Goal: Find contact information: Find contact information

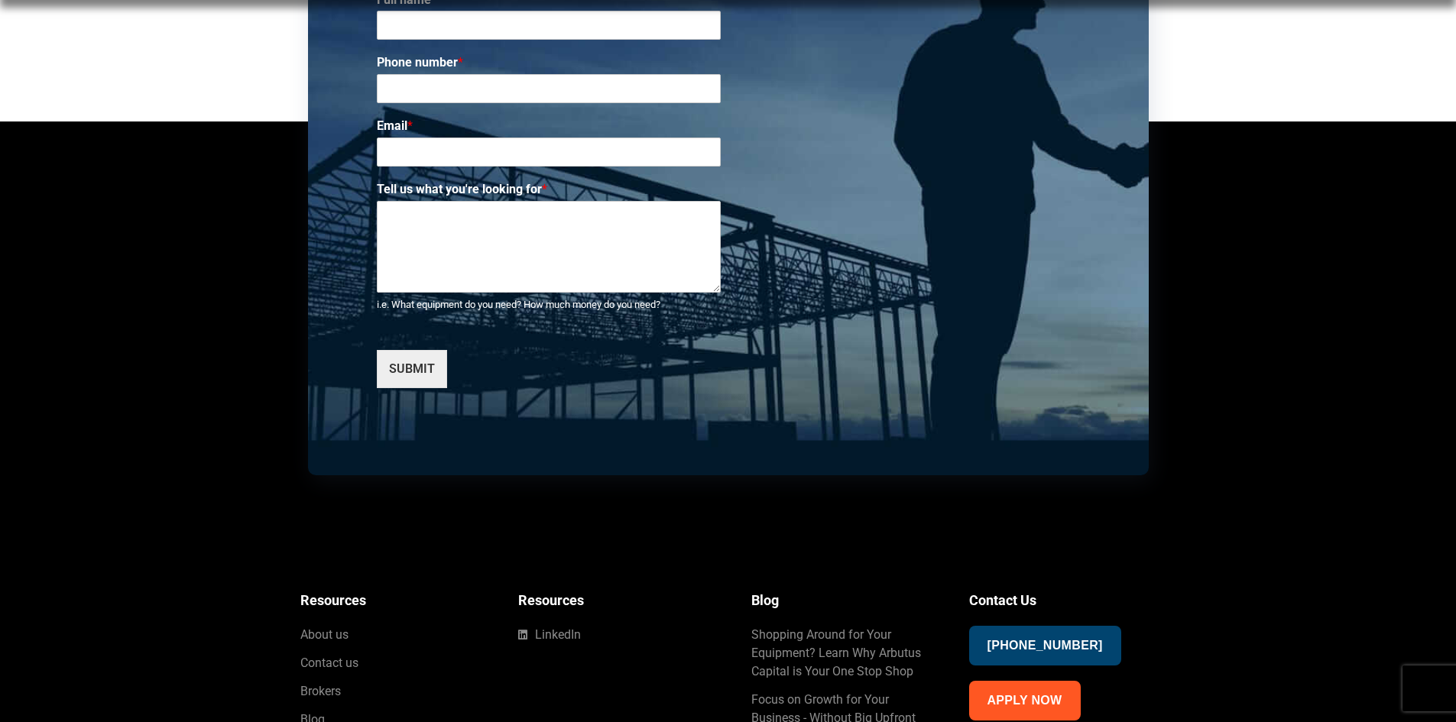
scroll to position [5391, 0]
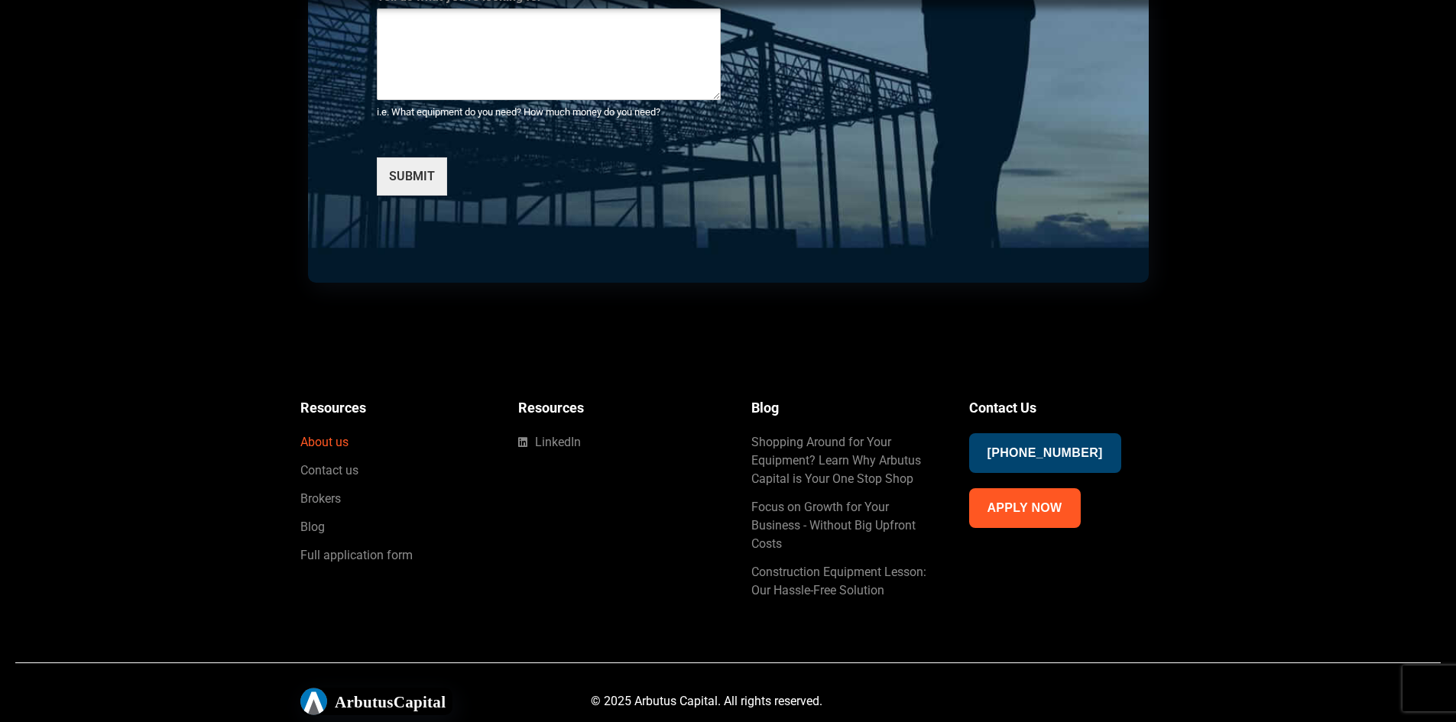
click at [341, 448] on span "About us" at bounding box center [324, 442] width 48 height 18
click at [581, 450] on link "LinkedIn" at bounding box center [619, 442] width 203 height 18
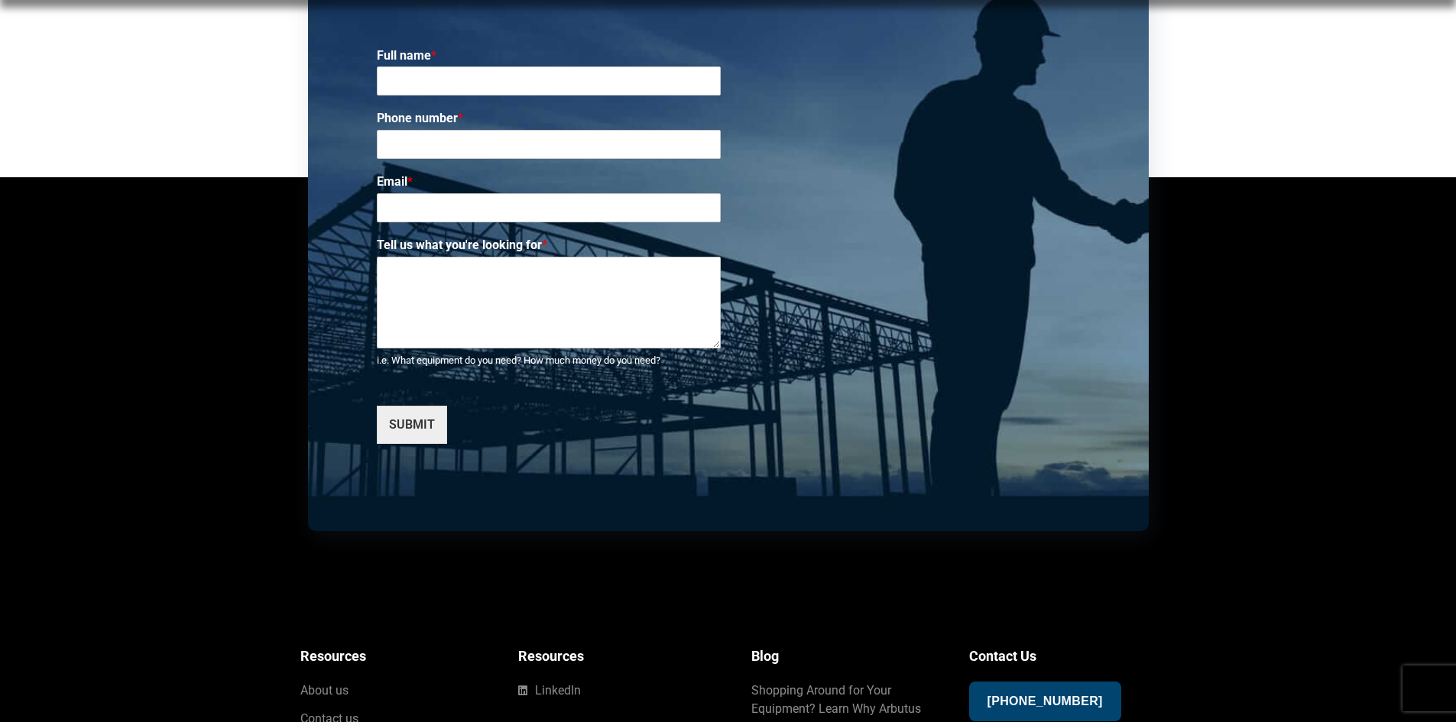
scroll to position [5391, 0]
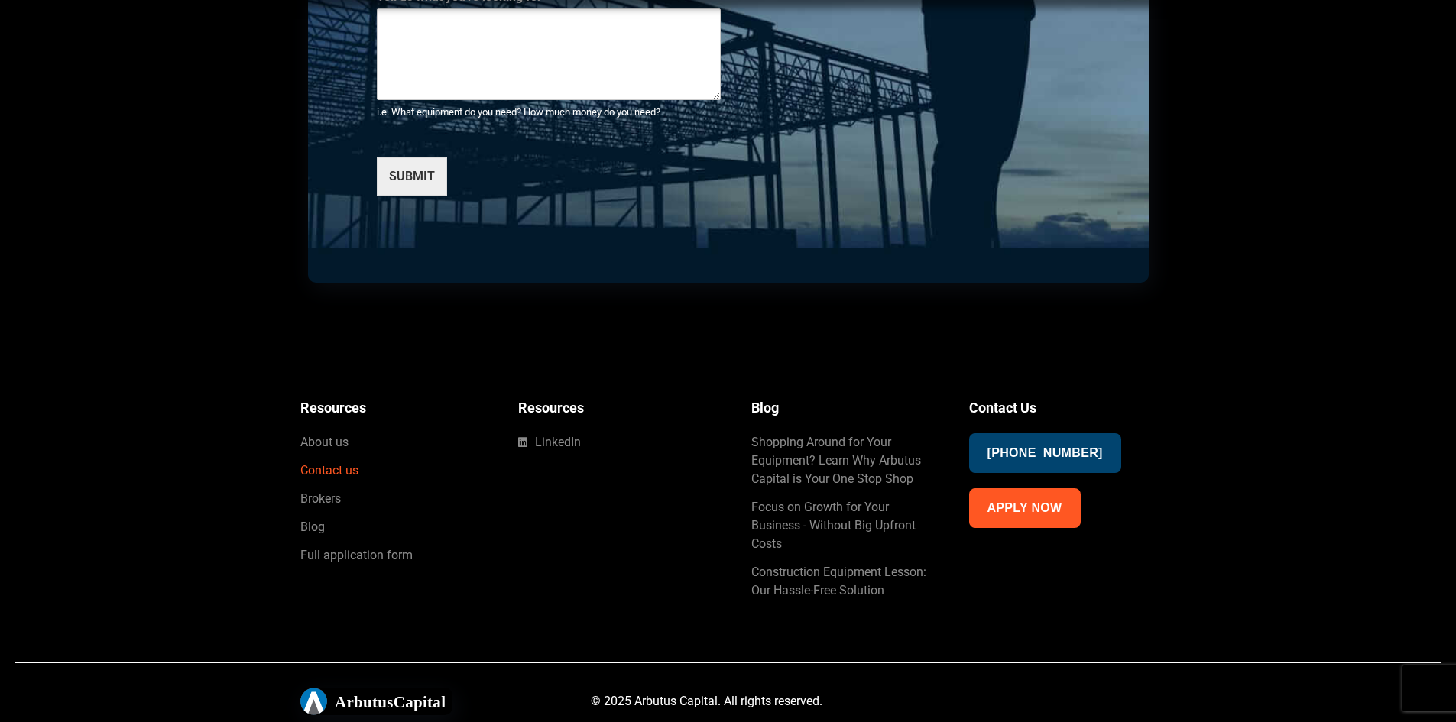
click at [349, 472] on span "Contact us" at bounding box center [329, 471] width 58 height 18
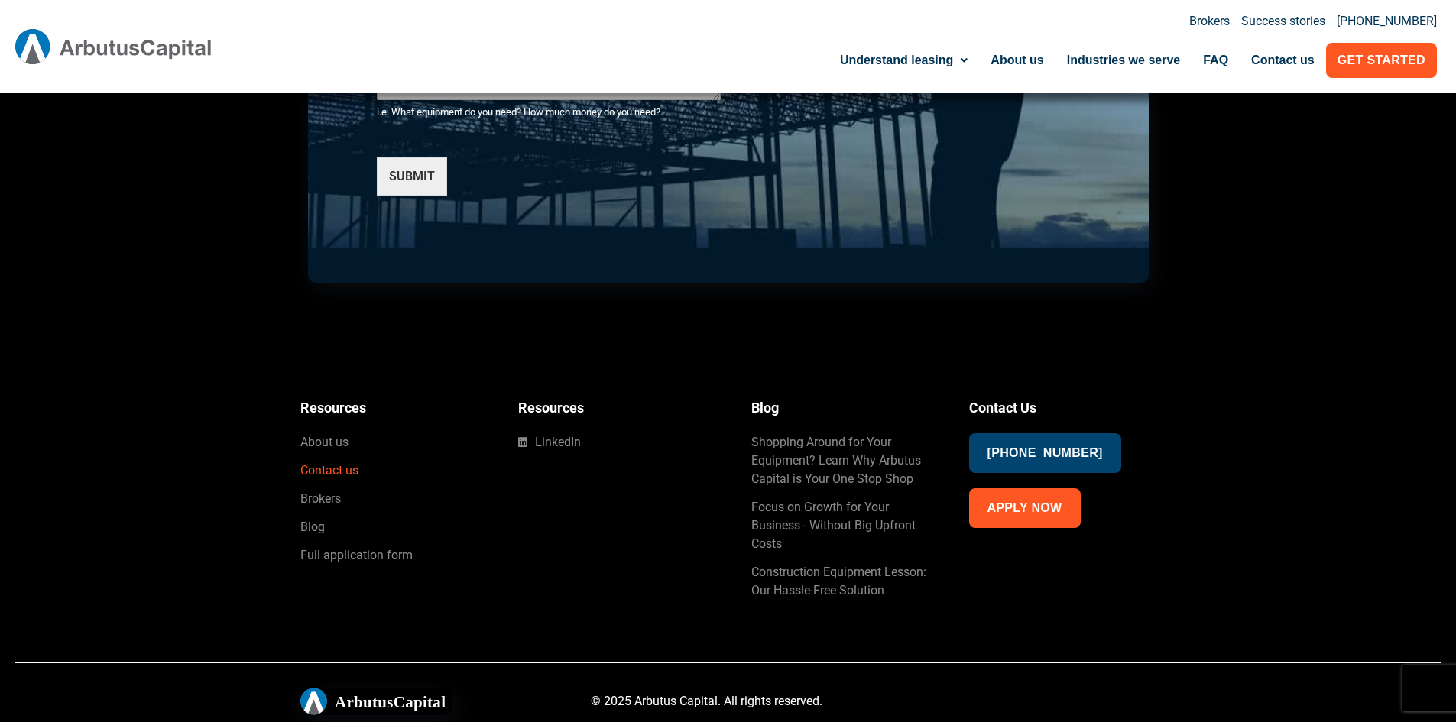
scroll to position [4780, 0]
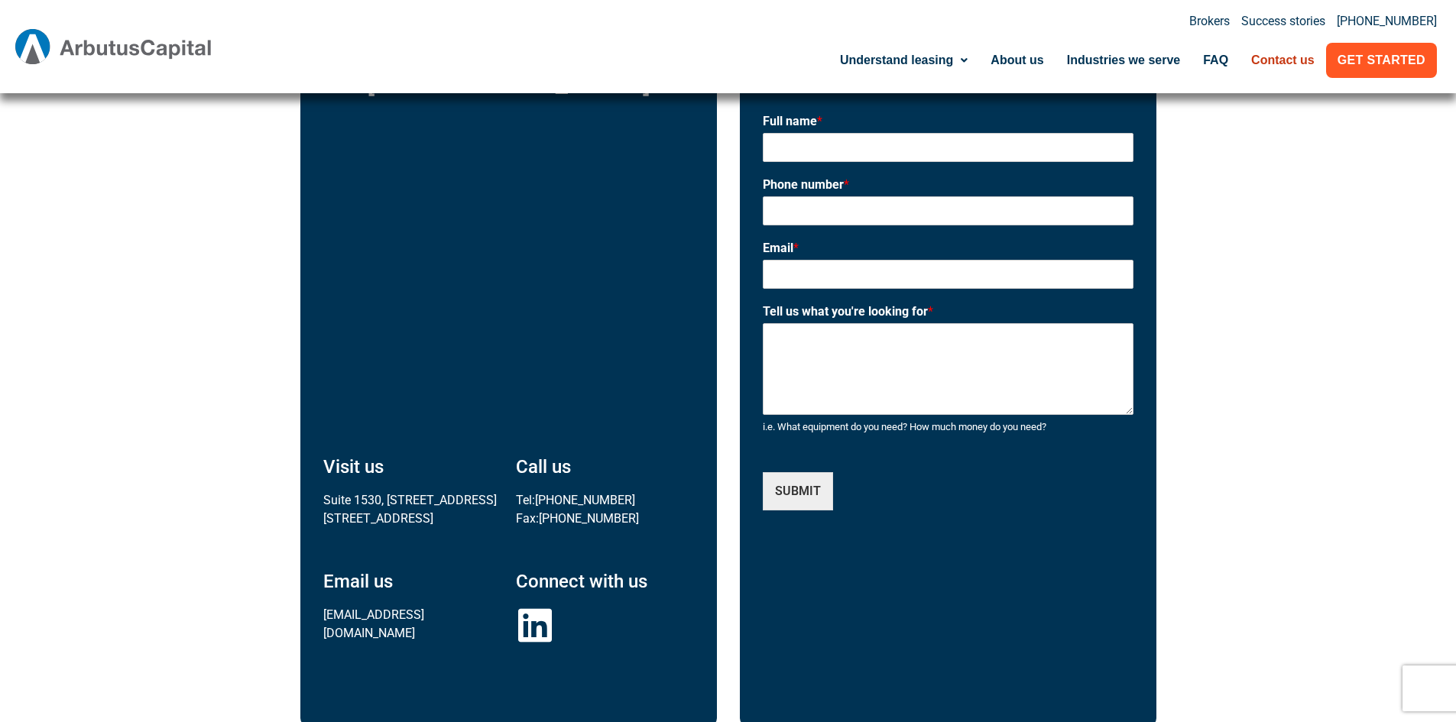
scroll to position [612, 0]
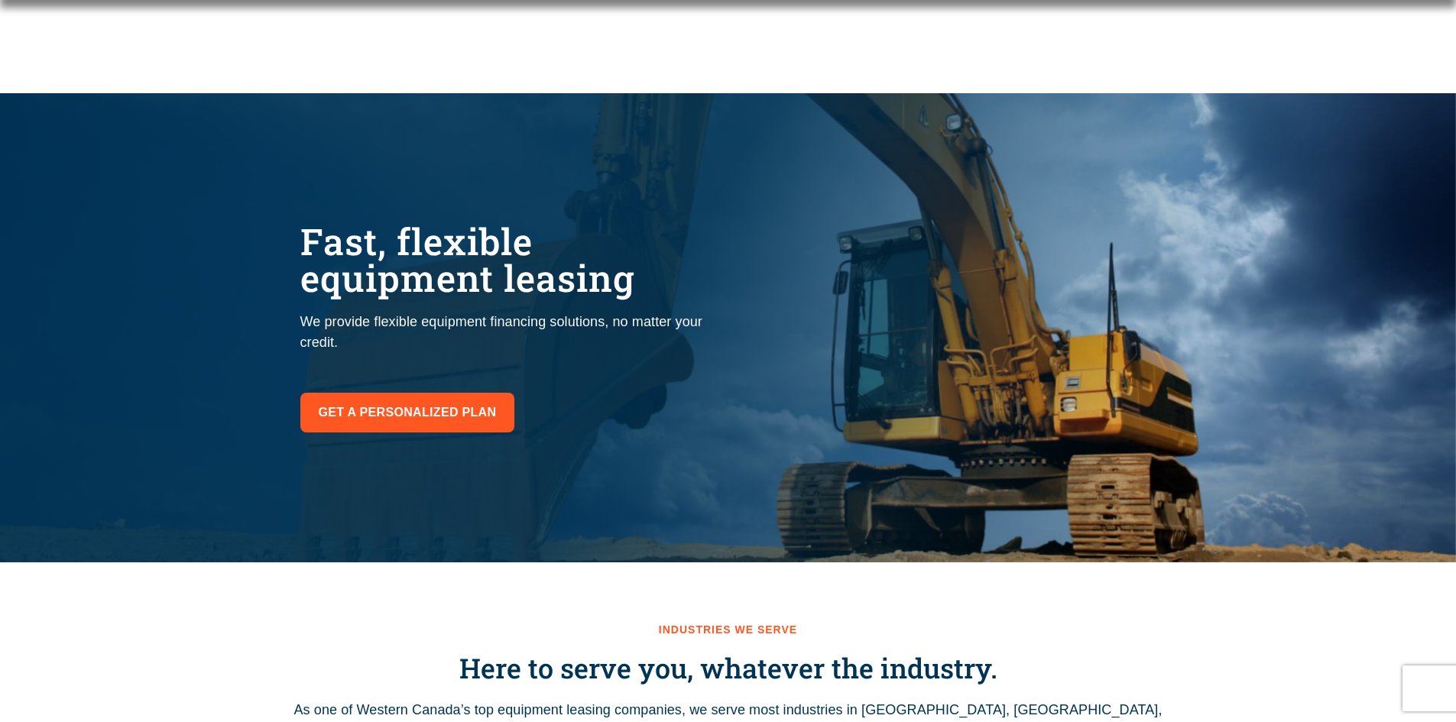
scroll to position [2940, 0]
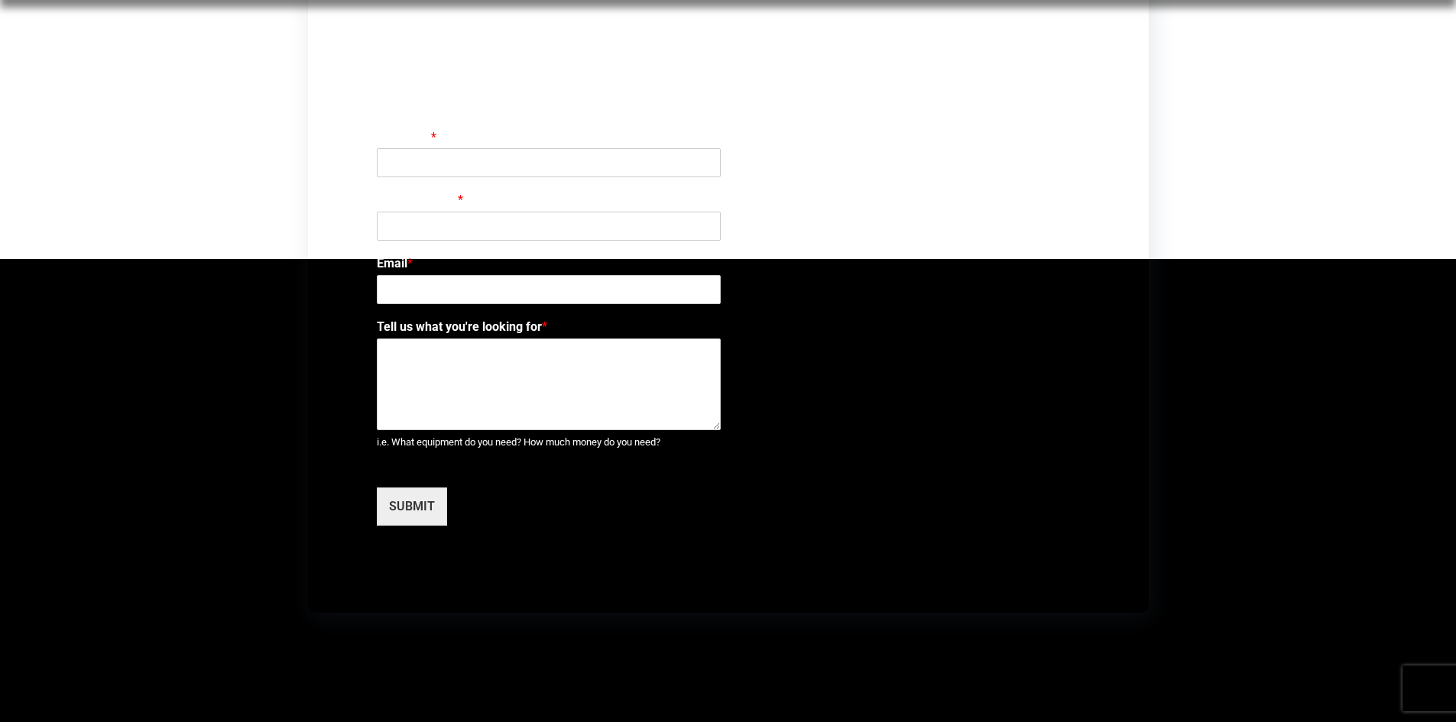
scroll to position [5281, 0]
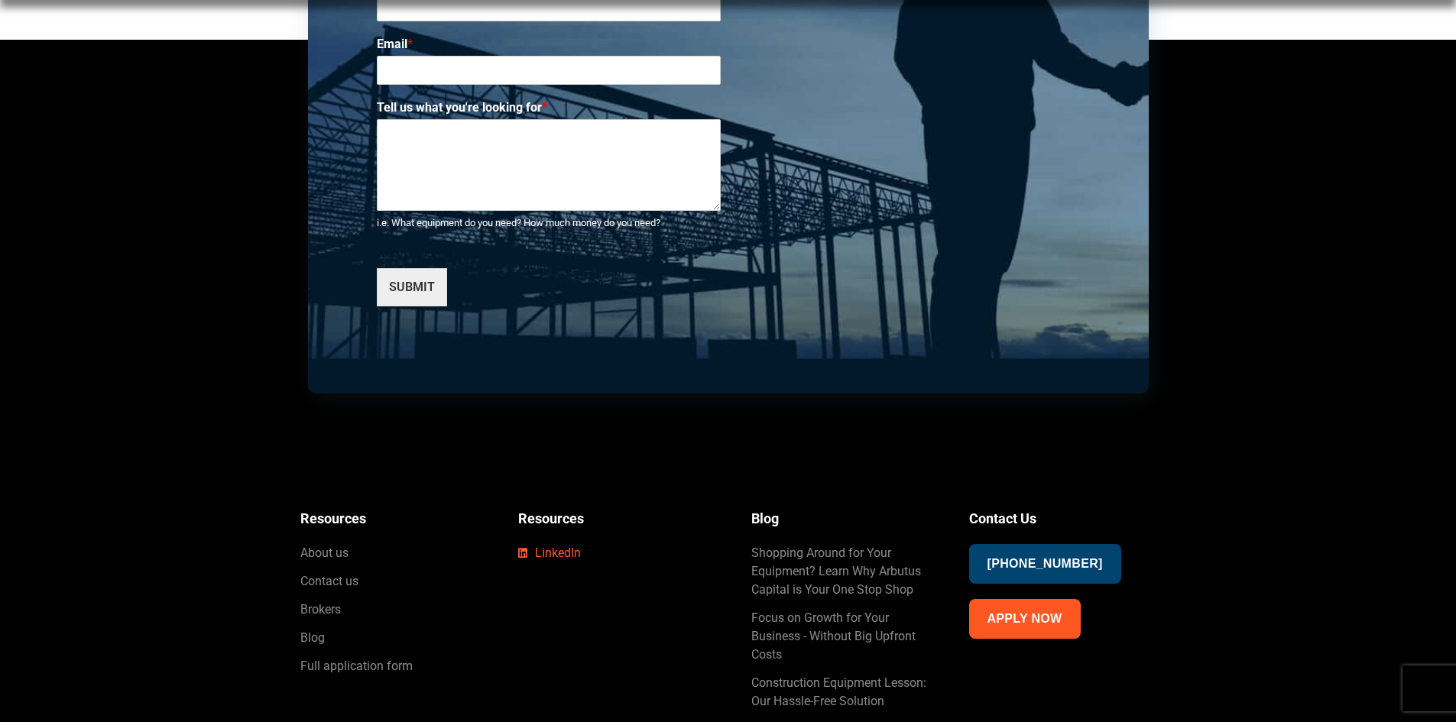
click at [547, 549] on span "LinkedIn" at bounding box center [556, 553] width 50 height 18
